Goal: Transaction & Acquisition: Purchase product/service

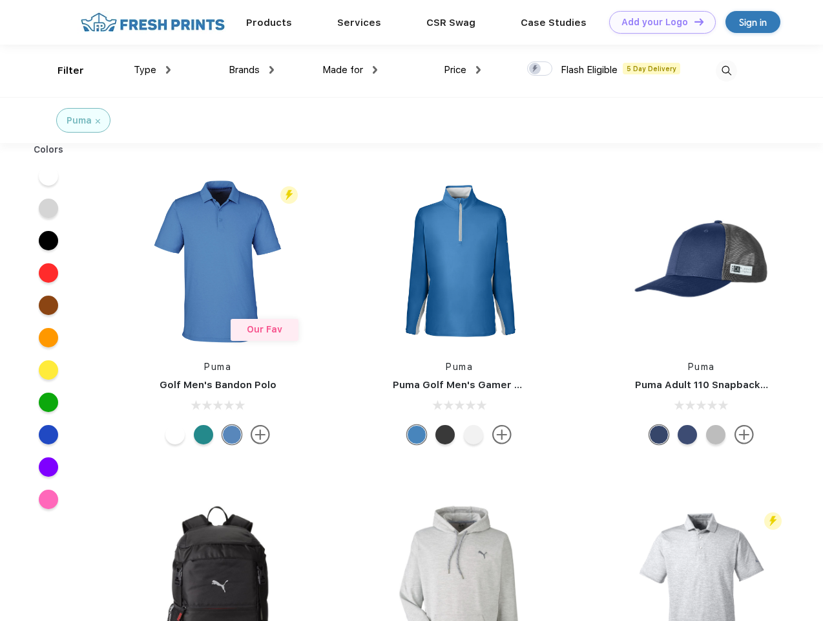
click at [658, 22] on link "Add your Logo Design Tool" at bounding box center [663, 22] width 107 height 23
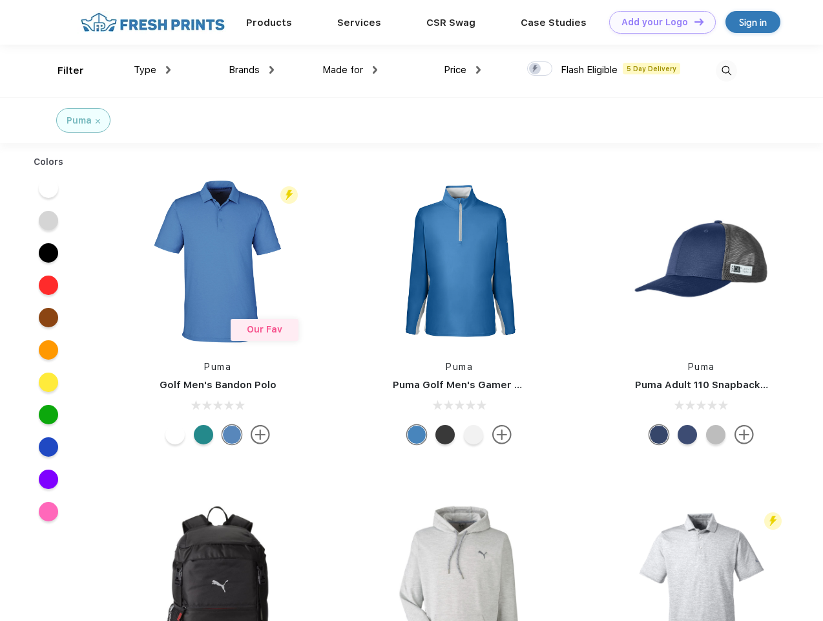
click at [0, 0] on div "Design Tool" at bounding box center [0, 0] width 0 height 0
click at [694, 21] on link "Add your Logo Design Tool" at bounding box center [663, 22] width 107 height 23
click at [62, 70] on div "Filter" at bounding box center [71, 70] width 27 height 15
click at [153, 70] on span "Type" at bounding box center [145, 70] width 23 height 12
click at [251, 70] on span "Brands" at bounding box center [244, 70] width 31 height 12
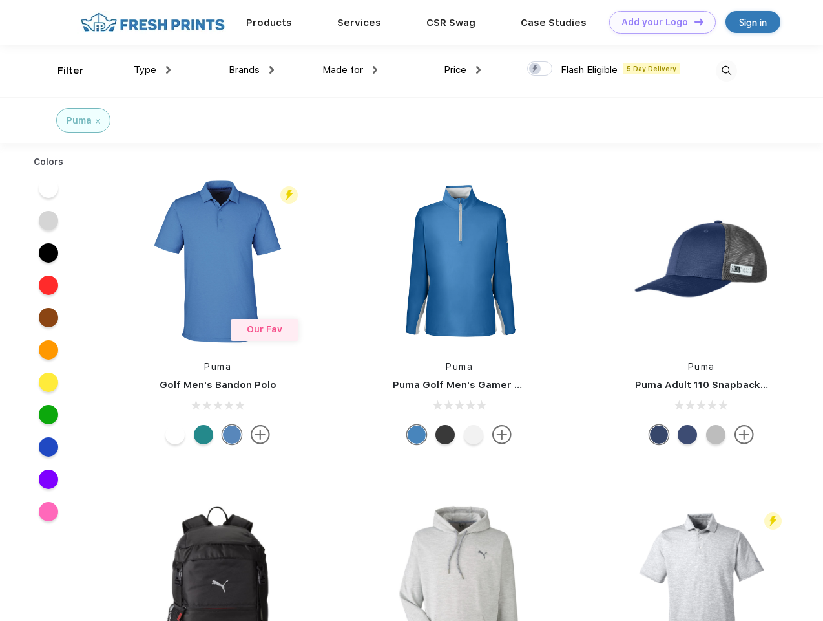
click at [350, 70] on span "Made for" at bounding box center [343, 70] width 41 height 12
click at [463, 70] on span "Price" at bounding box center [455, 70] width 23 height 12
click at [540, 69] on div at bounding box center [539, 68] width 25 height 14
click at [536, 69] on input "checkbox" at bounding box center [531, 65] width 8 height 8
click at [727, 70] on img at bounding box center [726, 70] width 21 height 21
